Goal: Task Accomplishment & Management: Use online tool/utility

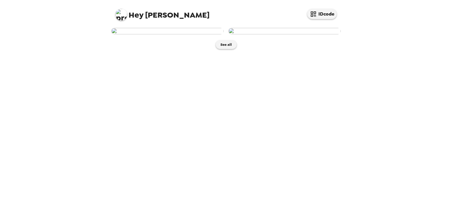
click at [189, 34] on img at bounding box center [167, 31] width 112 height 6
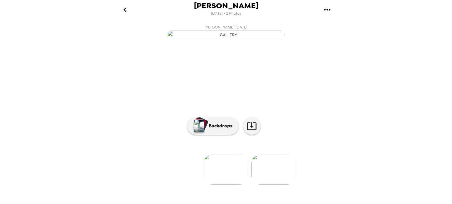
scroll to position [50, 0]
click at [214, 130] on p "Backdrops" at bounding box center [219, 126] width 27 height 7
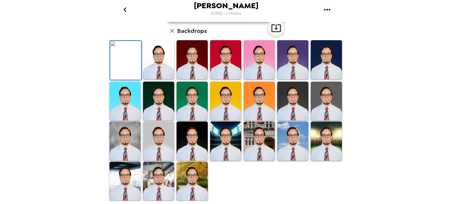
scroll to position [149, 0]
click at [159, 180] on img at bounding box center [158, 181] width 31 height 39
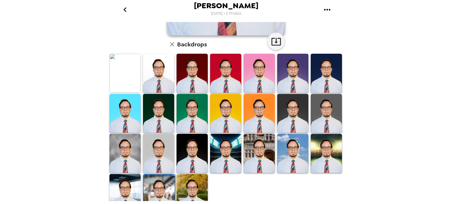
scroll to position [148, 0]
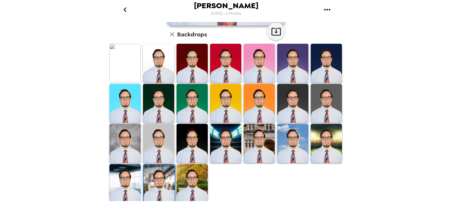
click at [260, 150] on img at bounding box center [258, 143] width 31 height 39
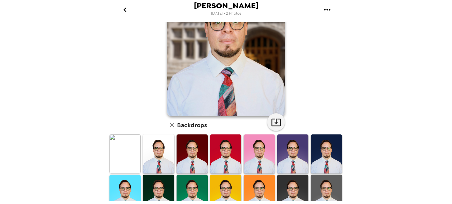
scroll to position [118, 0]
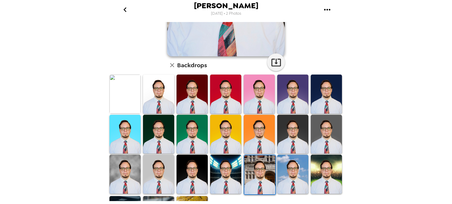
click at [294, 175] on img at bounding box center [292, 174] width 31 height 39
